Goal: Information Seeking & Learning: Learn about a topic

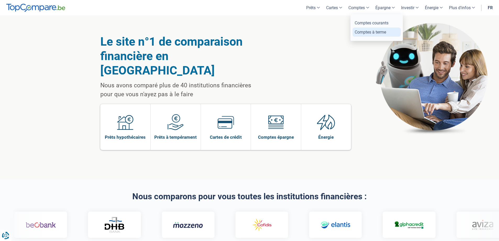
click at [371, 31] on link "Comptes à terme" at bounding box center [377, 32] width 48 height 9
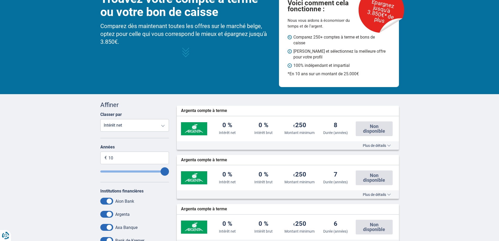
scroll to position [105, 0]
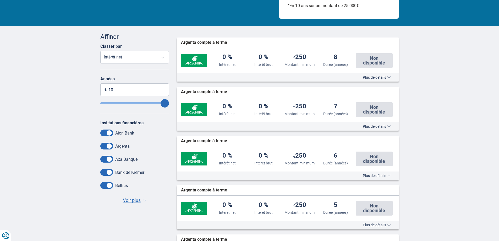
click at [139, 200] on span "Voir plus" at bounding box center [132, 200] width 18 height 7
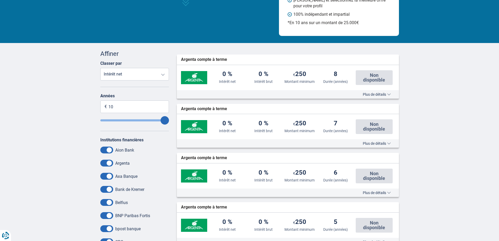
scroll to position [79, 0]
